Goal: Obtain resource: Obtain resource

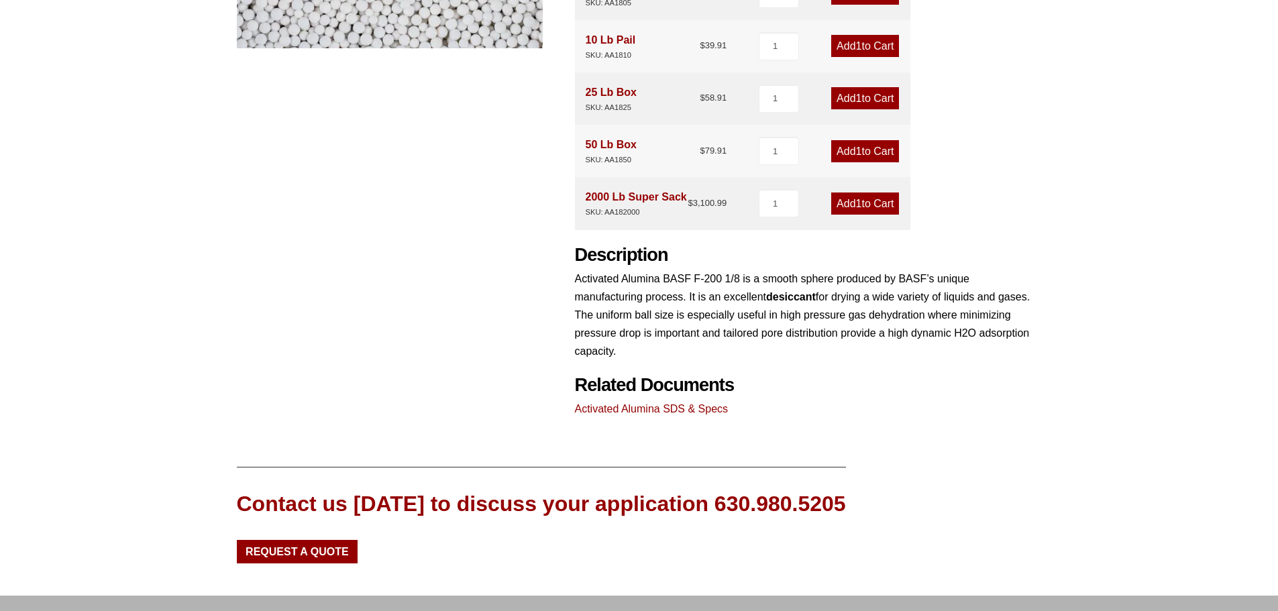
scroll to position [537, 0]
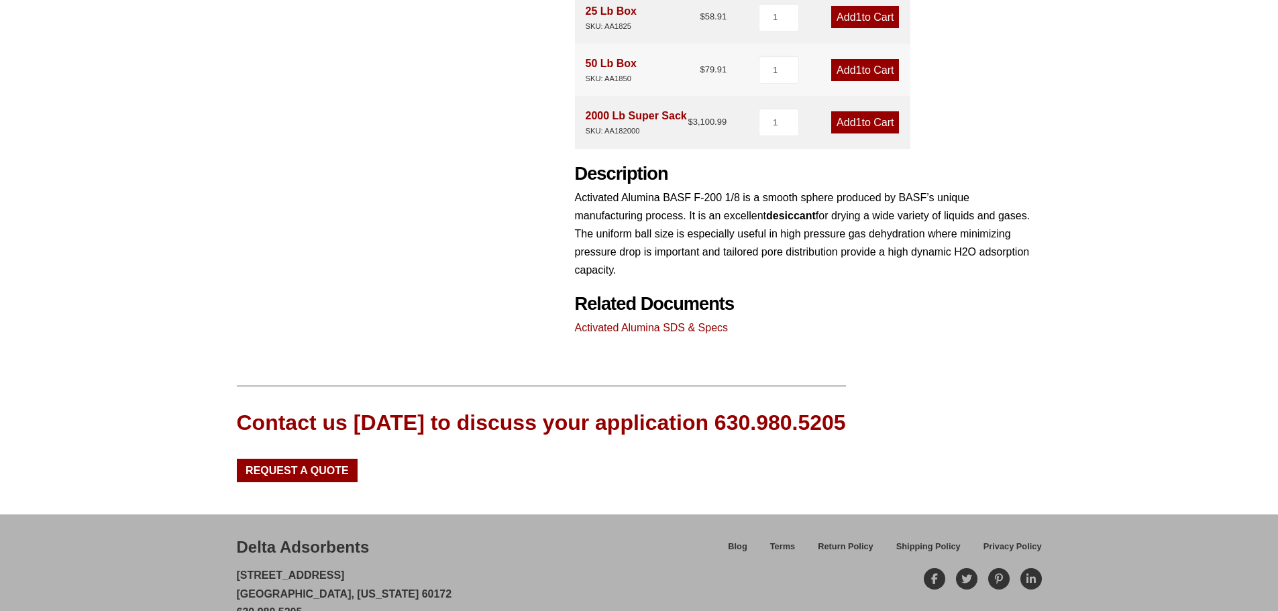
click at [620, 330] on link "Activated Alumina SDS & Specs" at bounding box center [652, 327] width 154 height 11
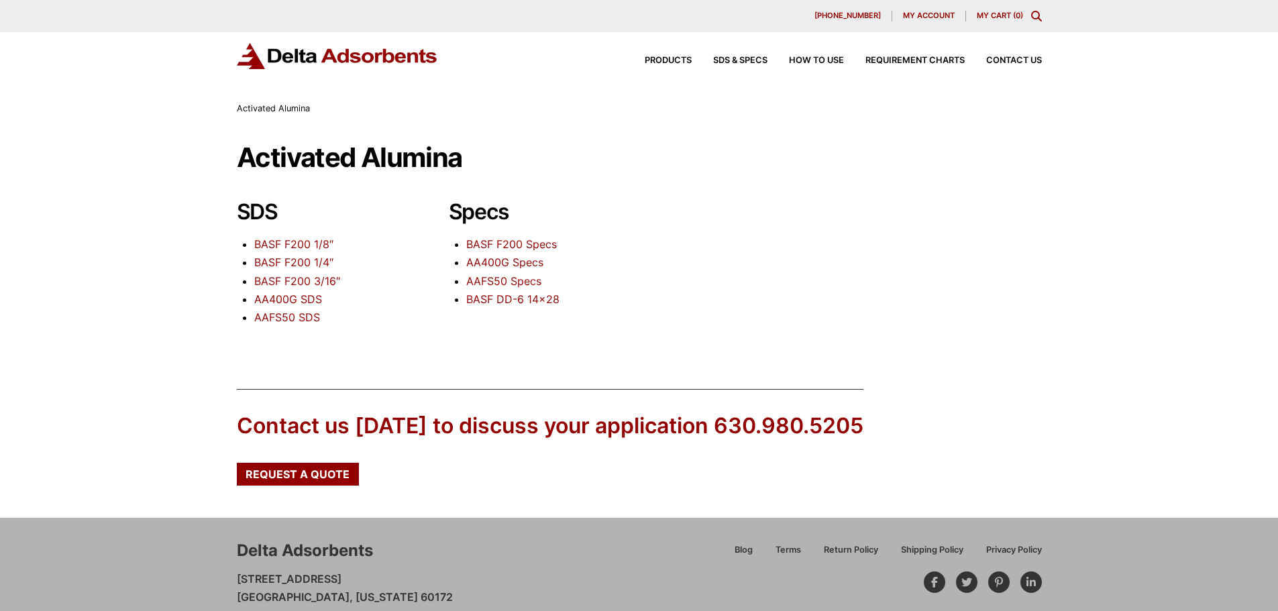
click at [291, 245] on link "BASF F200 1/8″" at bounding box center [293, 243] width 79 height 13
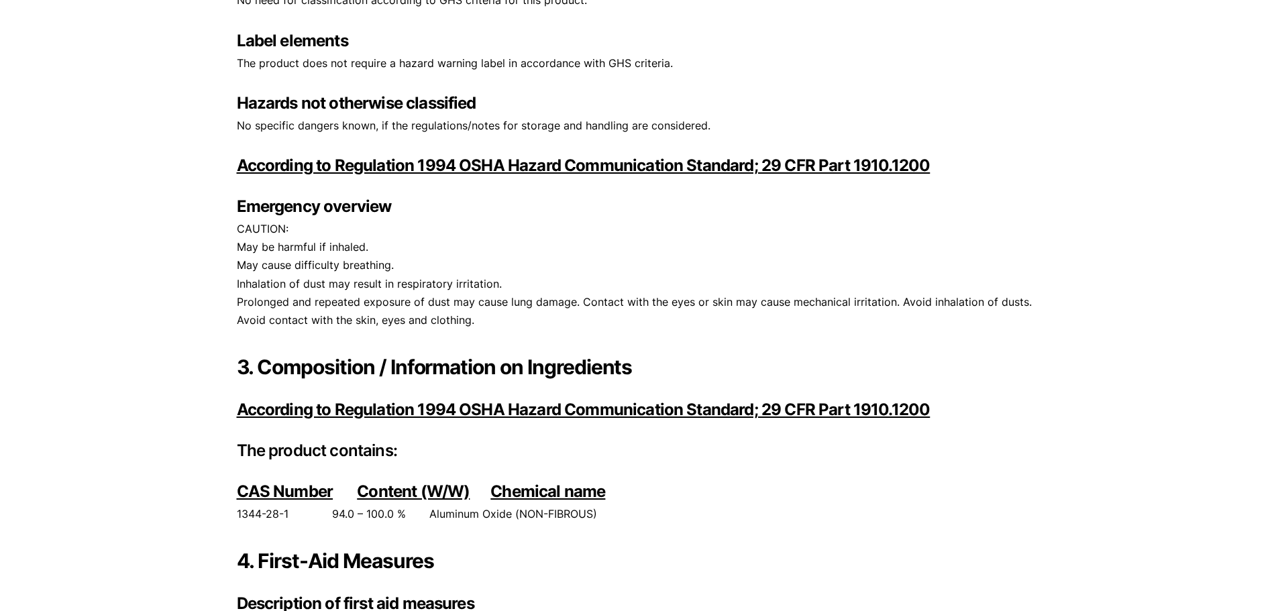
scroll to position [939, 0]
